Goal: Contribute content

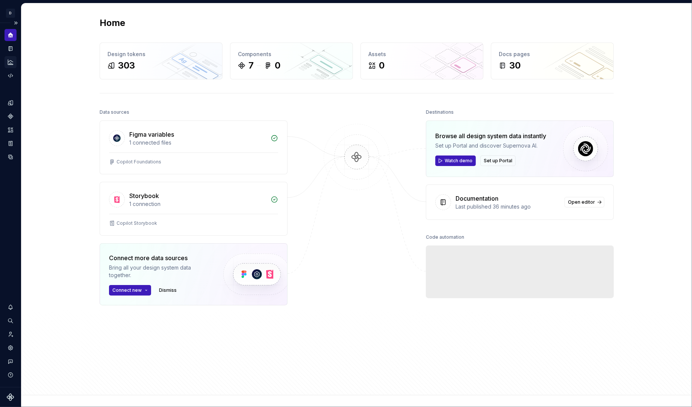
click at [10, 62] on icon "Analytics" at bounding box center [10, 62] width 7 height 7
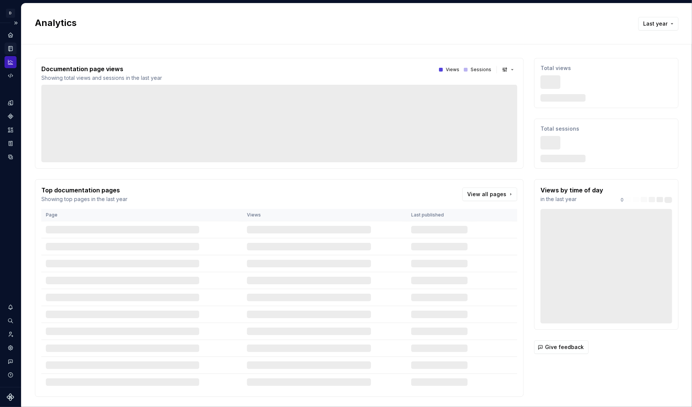
click at [11, 48] on icon "Documentation" at bounding box center [11, 48] width 4 height 5
click at [11, 76] on icon "Code automation" at bounding box center [10, 75] width 7 height 7
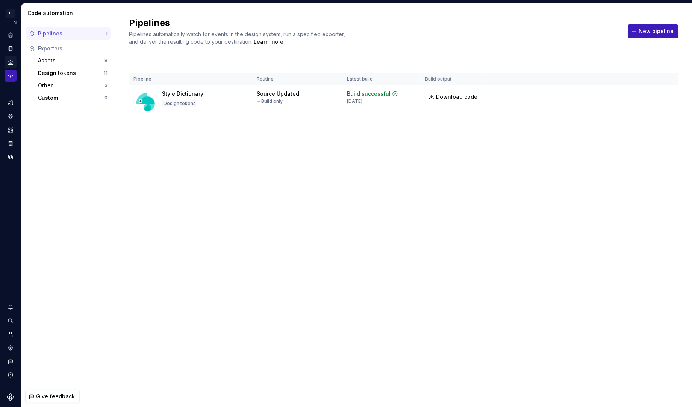
click at [9, 63] on icon "Analytics" at bounding box center [10, 62] width 7 height 7
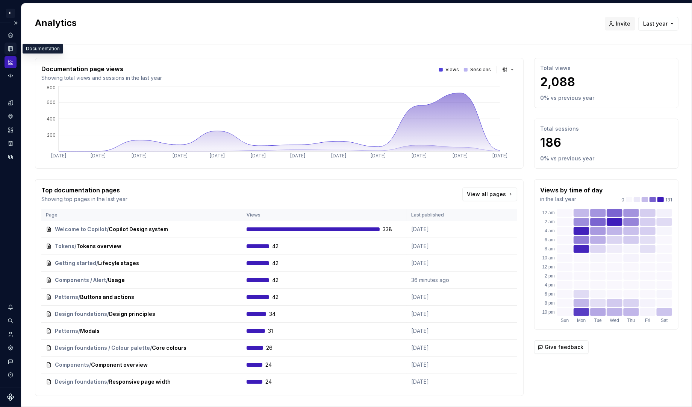
click at [10, 49] on icon "Documentation" at bounding box center [11, 49] width 3 height 4
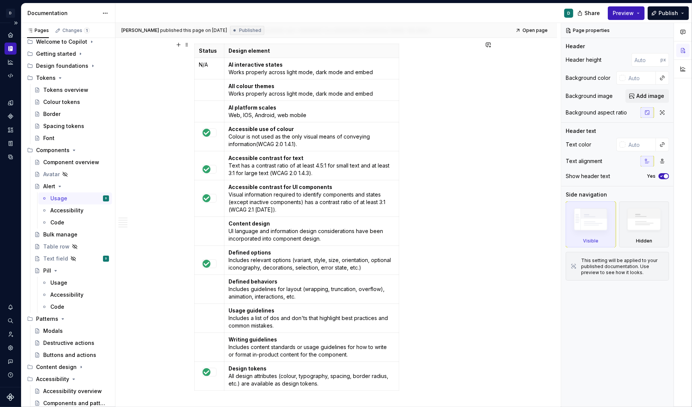
scroll to position [798, 0]
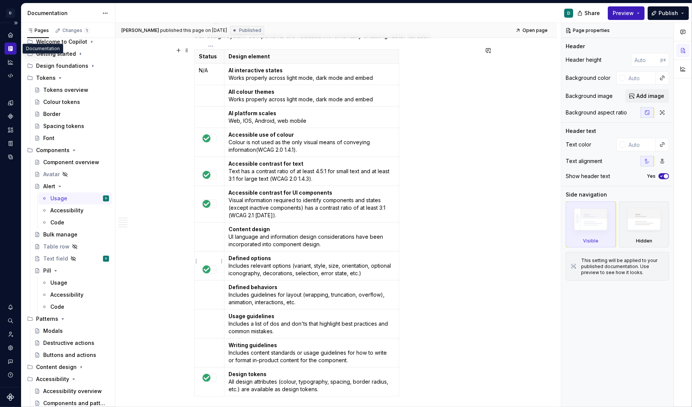
click at [212, 267] on div at bounding box center [210, 269] width 14 height 8
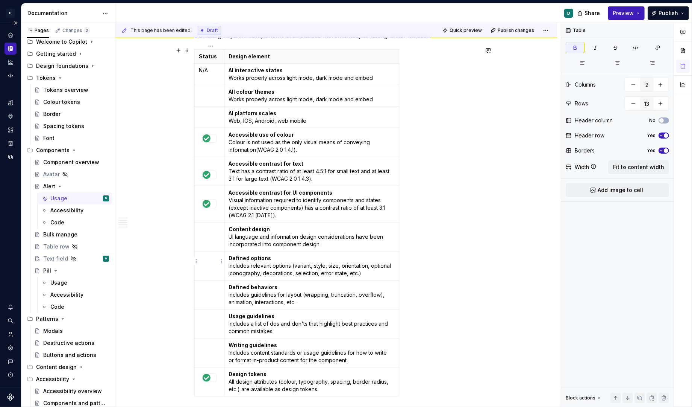
click at [209, 254] on p at bounding box center [209, 258] width 20 height 8
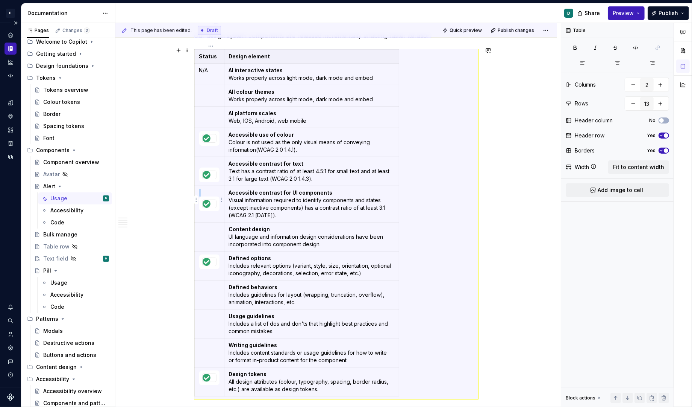
click at [207, 200] on img at bounding box center [207, 204] width 8 height 8
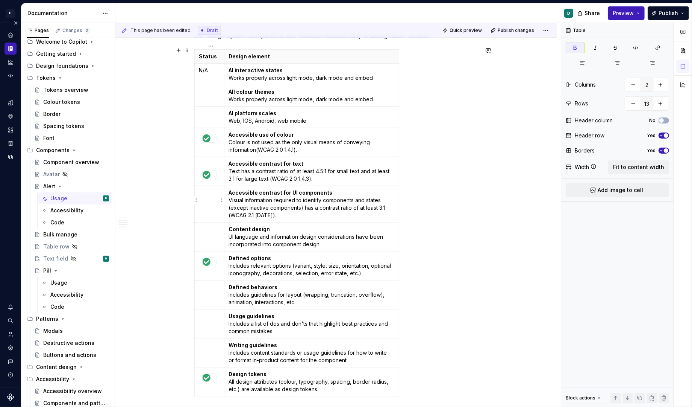
click at [207, 189] on p at bounding box center [209, 193] width 20 height 8
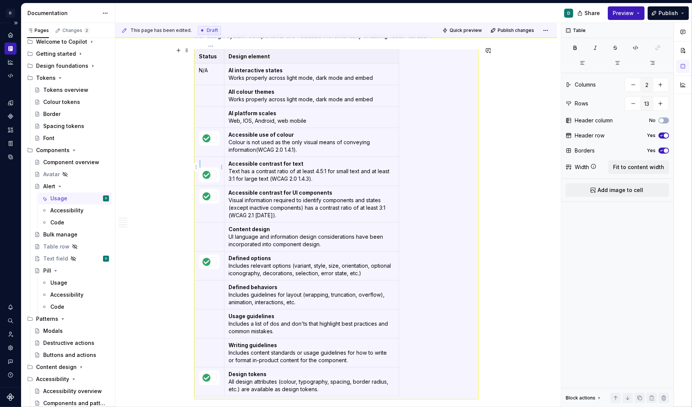
click at [210, 171] on img at bounding box center [207, 175] width 8 height 8
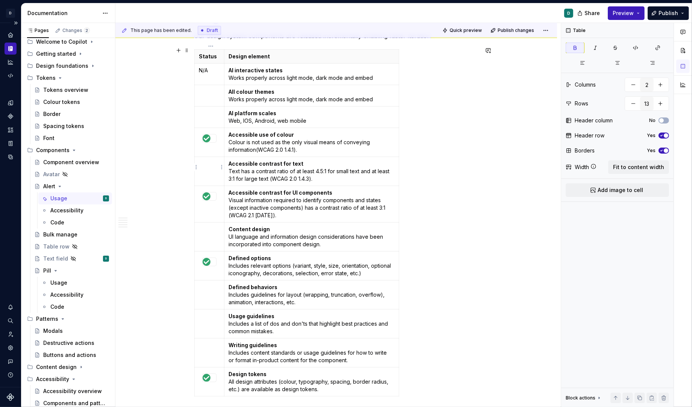
click at [208, 160] on p at bounding box center [209, 164] width 20 height 8
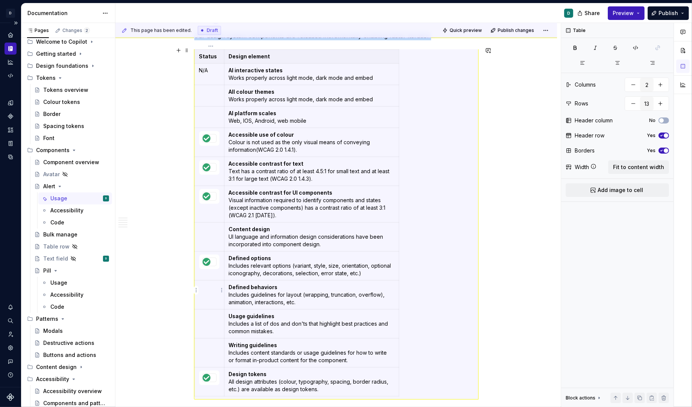
scroll to position [3, 0]
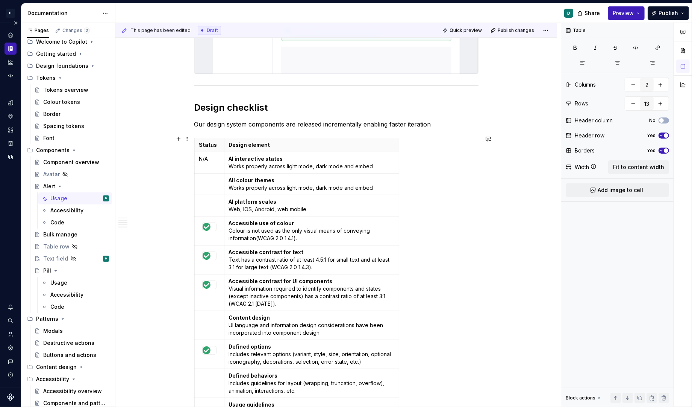
scroll to position [711, 0]
click at [668, 14] on span "Publish" at bounding box center [669, 13] width 20 height 8
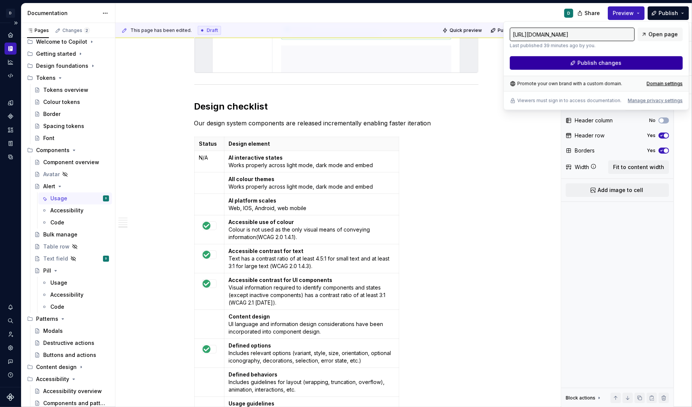
click at [640, 65] on button "Publish changes" at bounding box center [596, 63] width 173 height 14
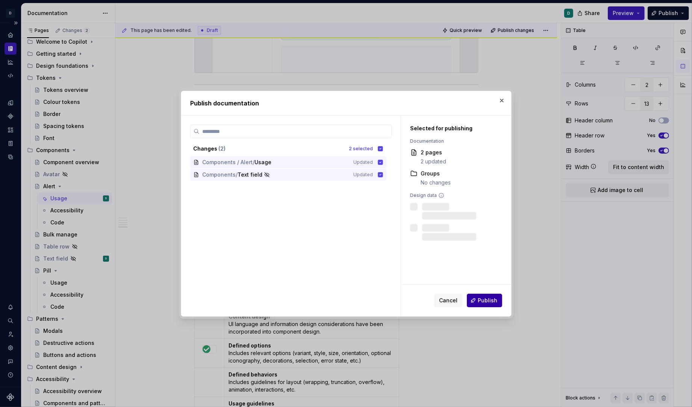
click at [489, 295] on button "Publish" at bounding box center [484, 300] width 35 height 14
click at [491, 301] on div "Cancel Publish" at bounding box center [468, 300] width 68 height 14
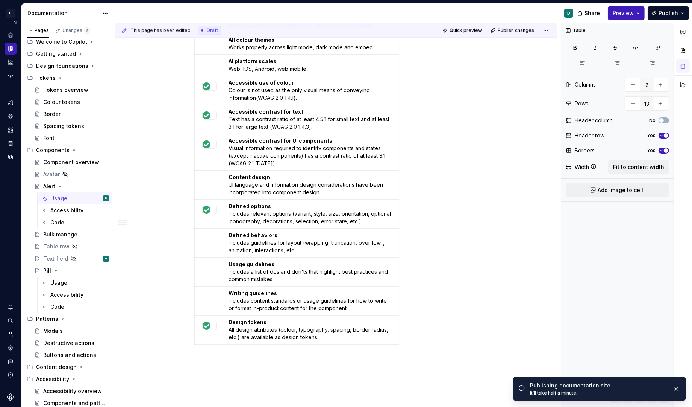
scroll to position [948, 0]
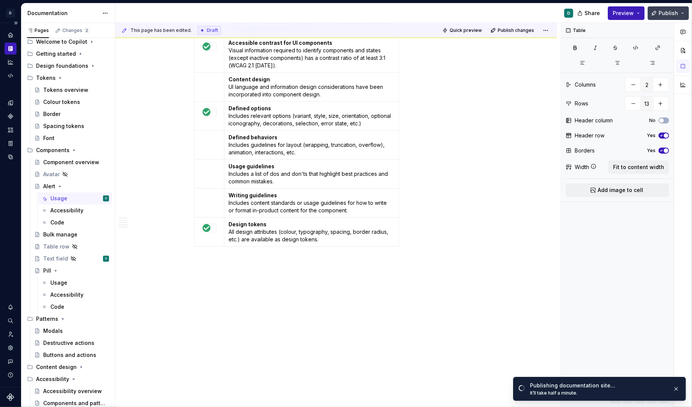
click at [668, 14] on span "Publish" at bounding box center [669, 13] width 20 height 8
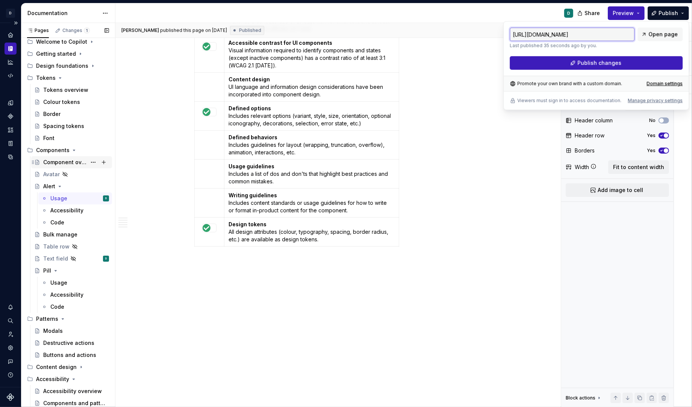
scroll to position [0, 0]
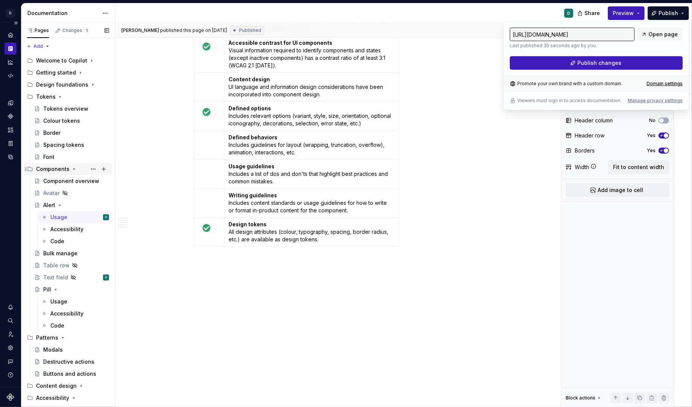
click at [61, 168] on div "Components" at bounding box center [52, 169] width 33 height 8
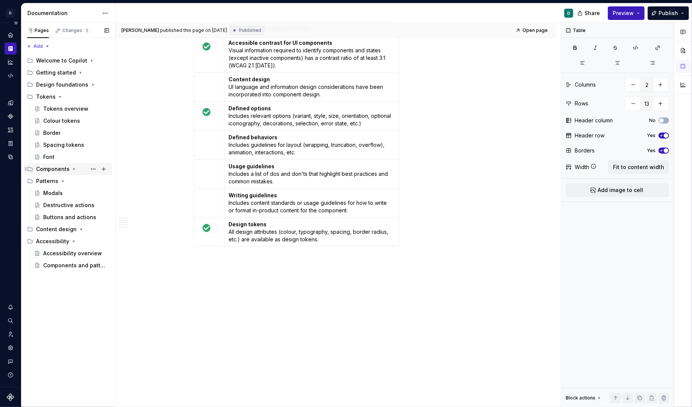
click at [62, 167] on div "Components" at bounding box center [52, 169] width 33 height 8
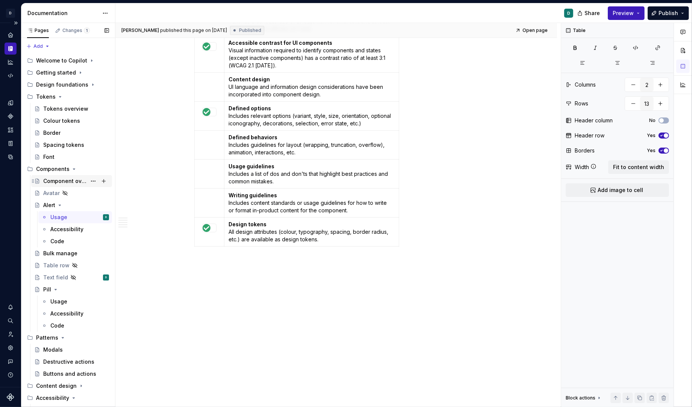
click at [83, 176] on div "Component overview" at bounding box center [76, 181] width 66 height 11
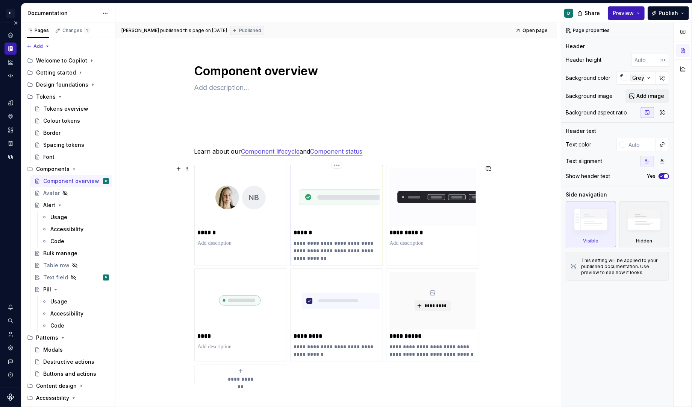
click at [316, 229] on p "******" at bounding box center [337, 233] width 86 height 8
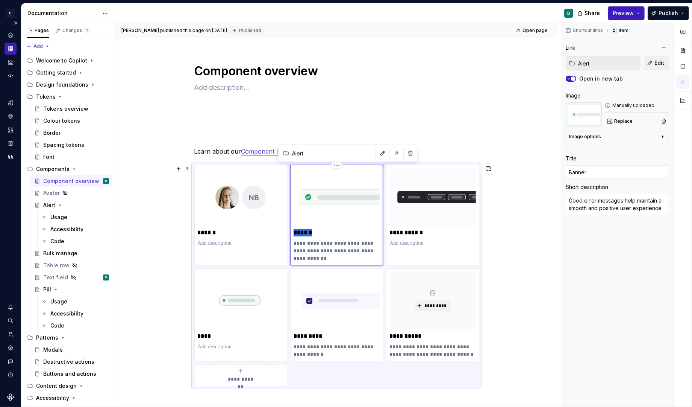
drag, startPoint x: 318, startPoint y: 233, endPoint x: 296, endPoint y: 233, distance: 22.6
click at [296, 233] on p "******" at bounding box center [337, 233] width 86 height 8
type textarea "*"
type input "A"
type textarea "*"
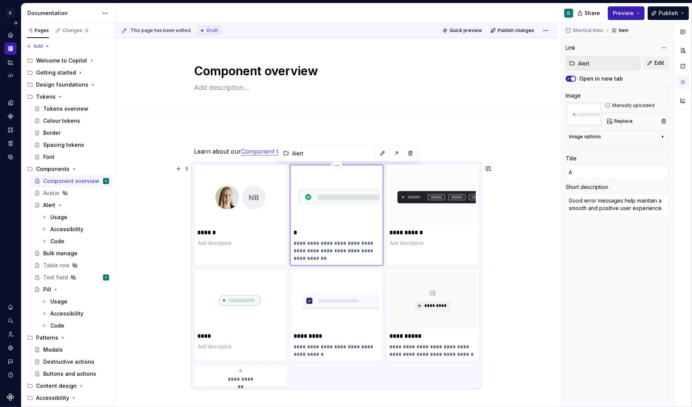
type input "Al"
type textarea "*"
type input "Ale"
type textarea "*"
type input "Aler"
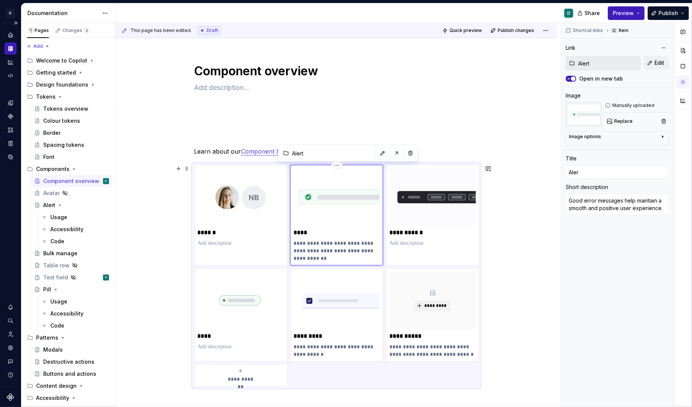
type textarea "*"
type input "Alert"
click at [404, 88] on textarea at bounding box center [335, 88] width 284 height 12
click at [677, 14] on span "Publish" at bounding box center [669, 13] width 20 height 8
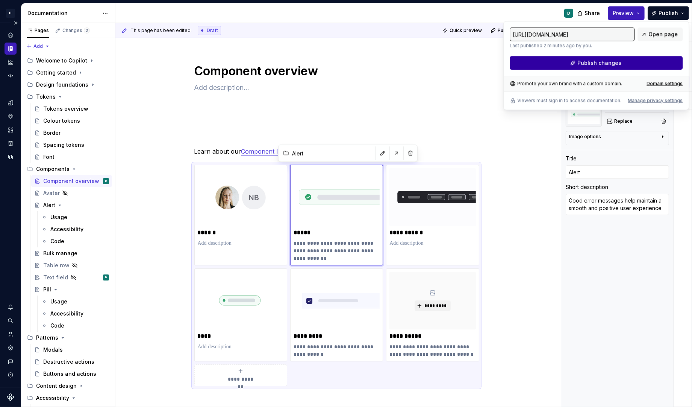
click at [648, 61] on button "Publish changes" at bounding box center [596, 63] width 173 height 14
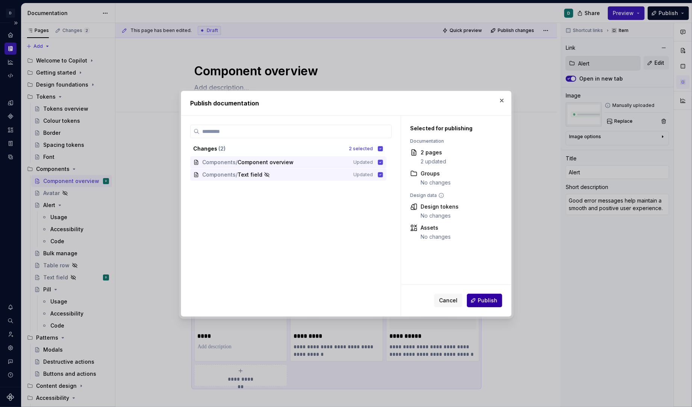
click at [493, 300] on span "Publish" at bounding box center [488, 300] width 20 height 8
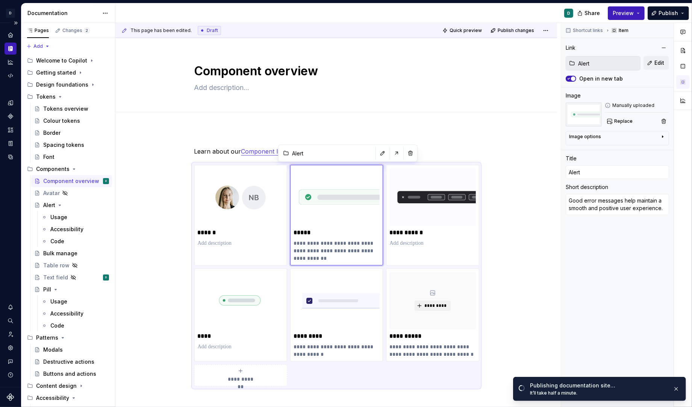
scroll to position [0, 0]
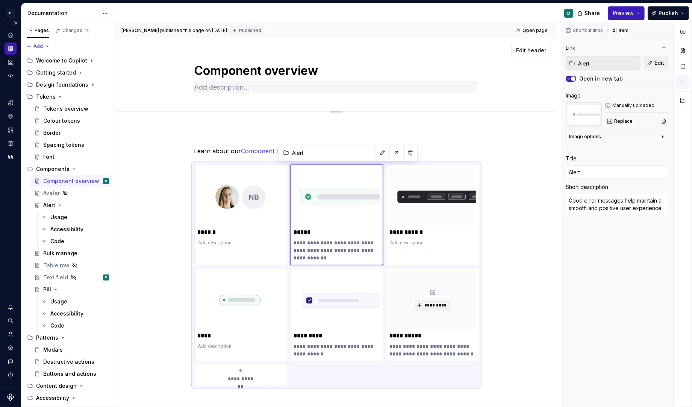
type textarea "*"
